Goal: Navigation & Orientation: Find specific page/section

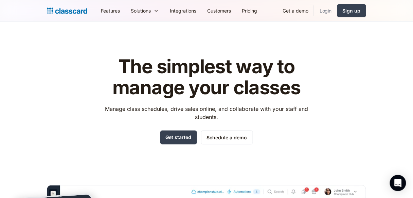
click at [321, 9] on link "Login" at bounding box center [325, 10] width 23 height 15
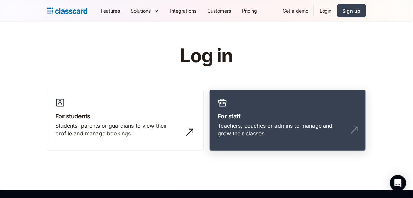
click at [261, 115] on h3 "For staff" at bounding box center [288, 116] width 140 height 9
